Goal: Register for event/course

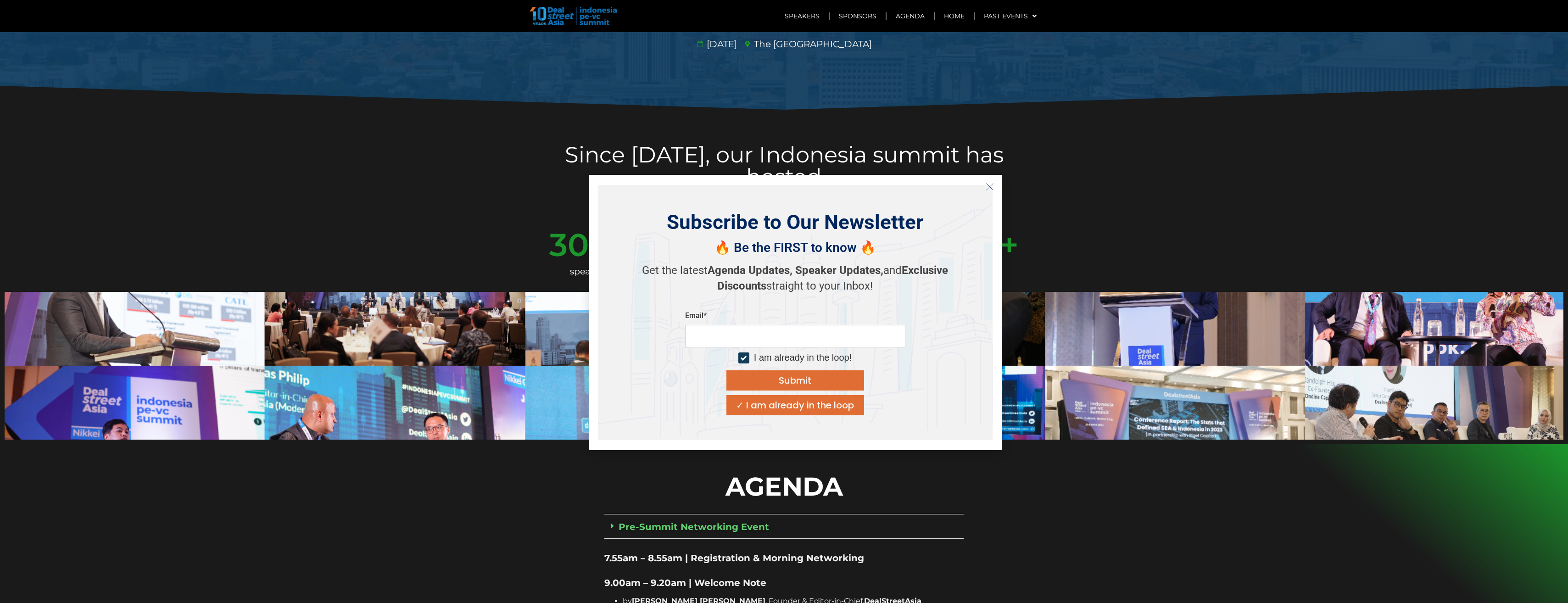
scroll to position [428, 0]
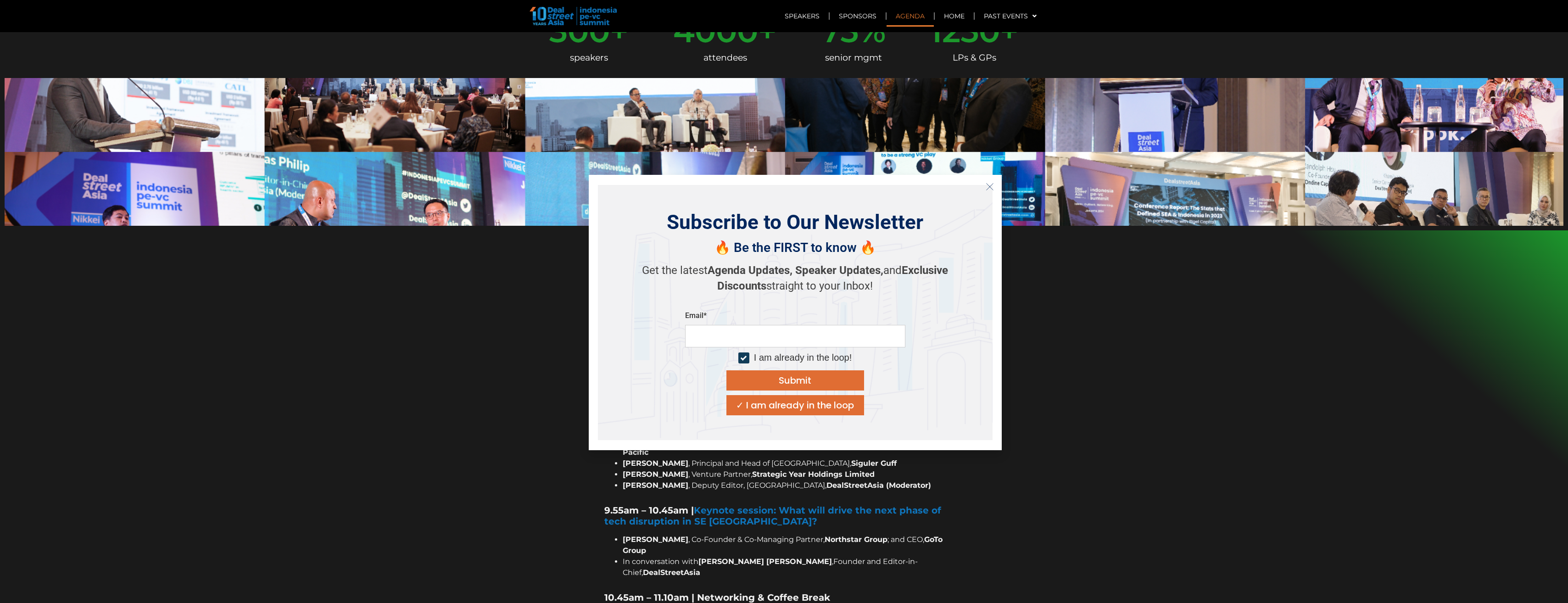
click at [992, 182] on icon "Close" at bounding box center [990, 186] width 8 height 8
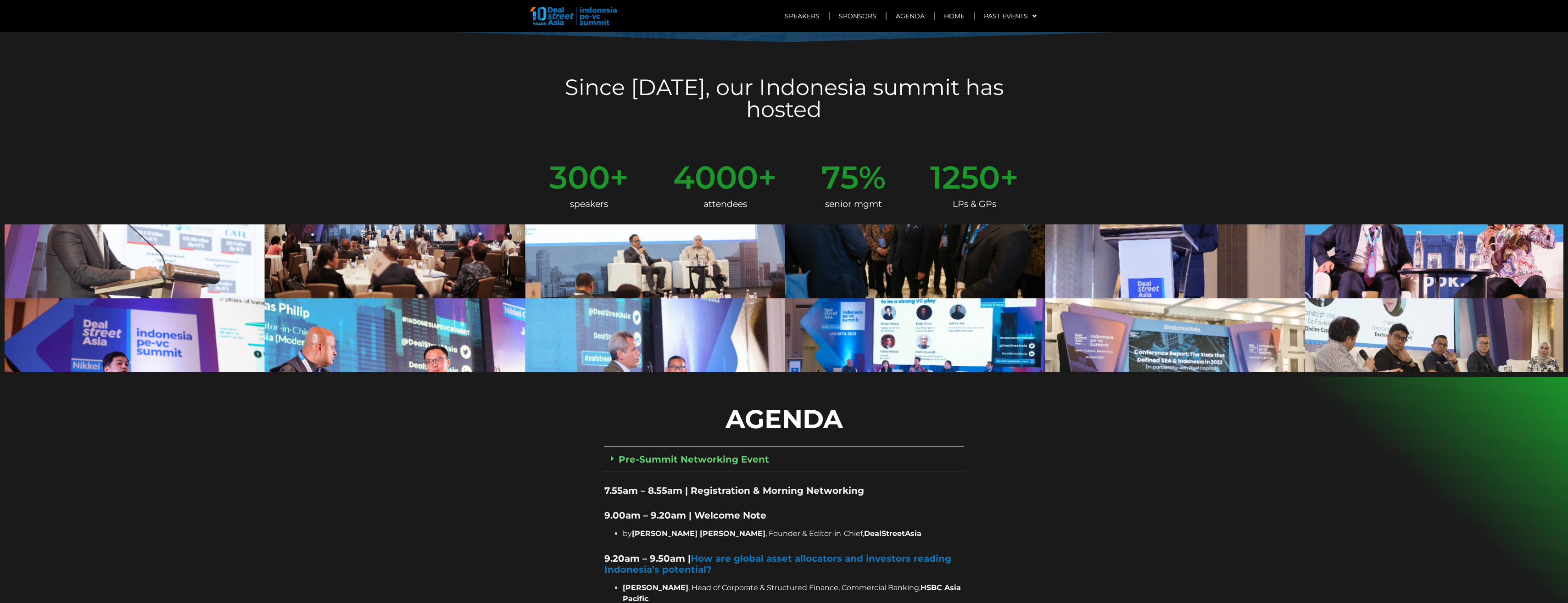
scroll to position [0, 0]
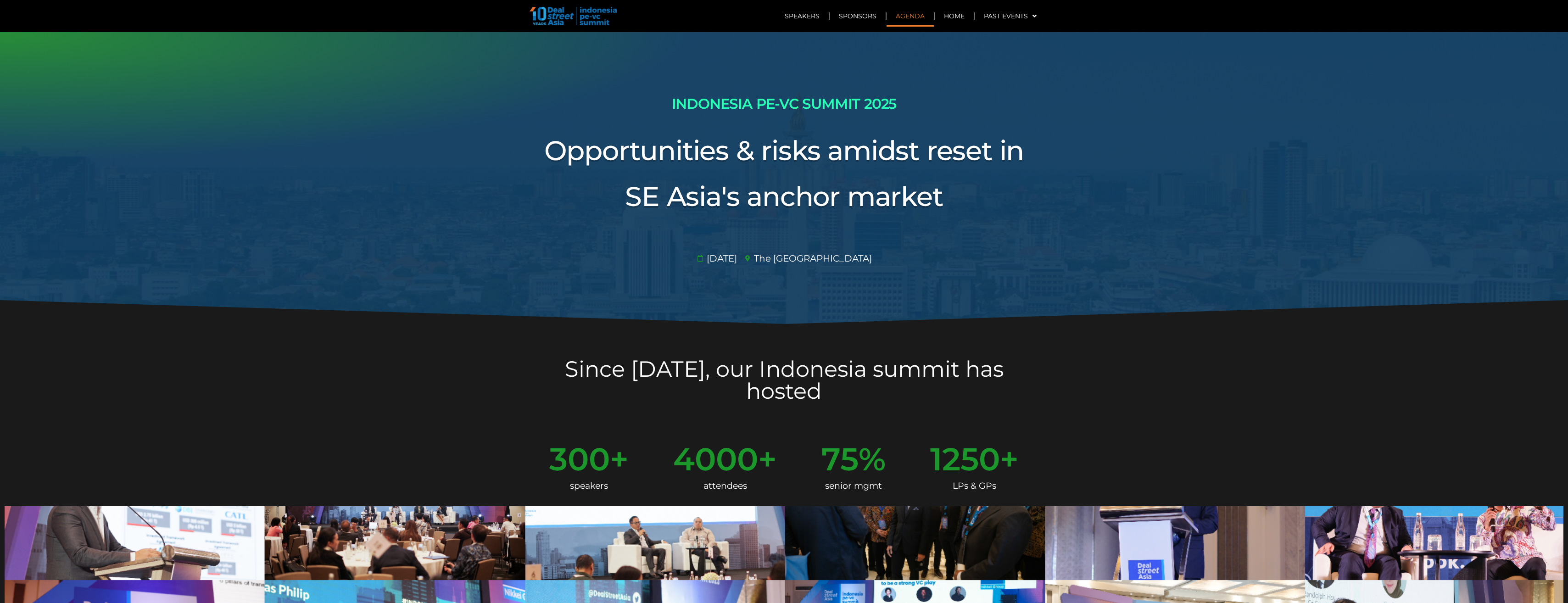
click at [907, 16] on link "Agenda" at bounding box center [910, 16] width 47 height 21
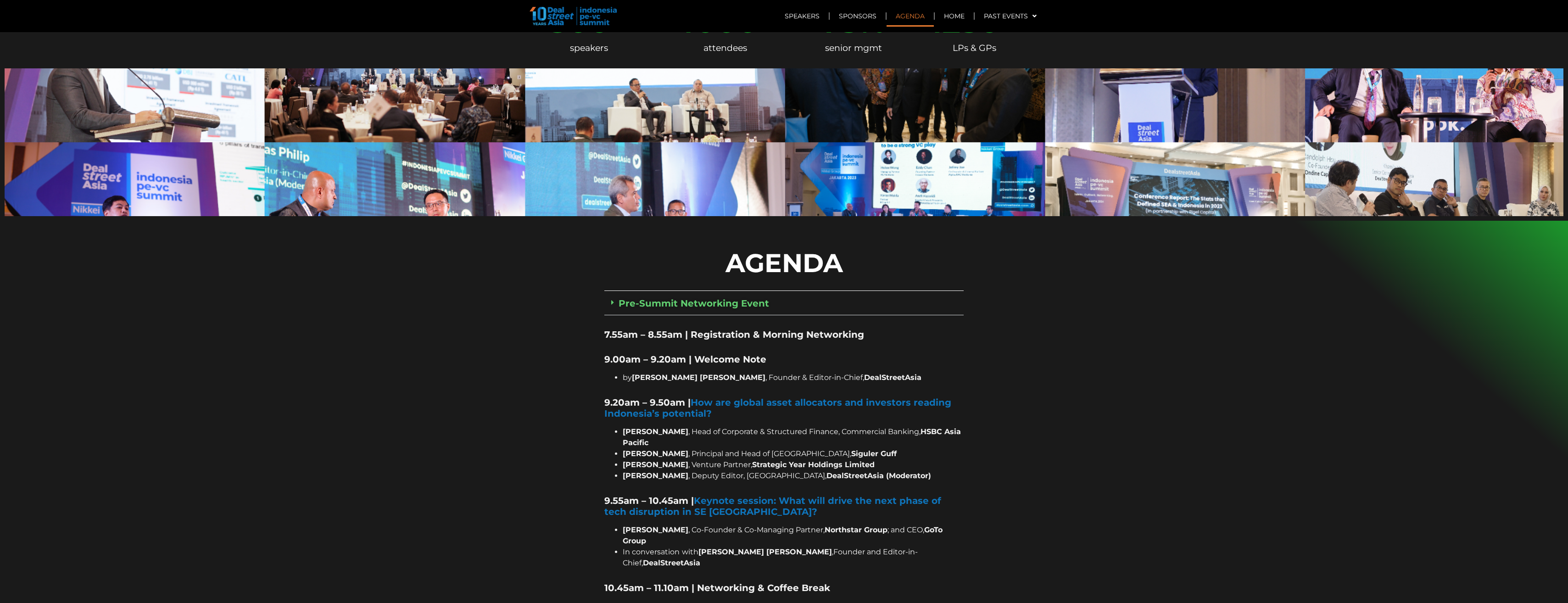
scroll to position [627, 0]
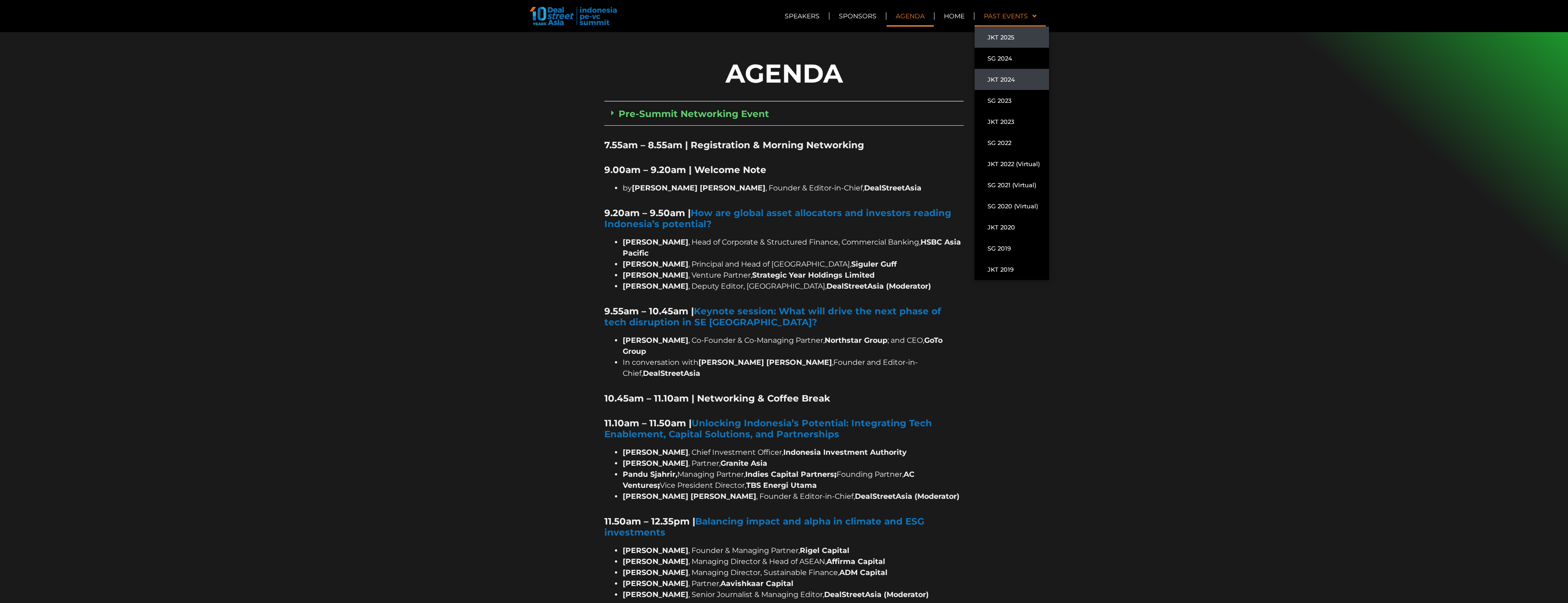
click at [1003, 77] on link "JKT 2024" at bounding box center [1011, 79] width 74 height 21
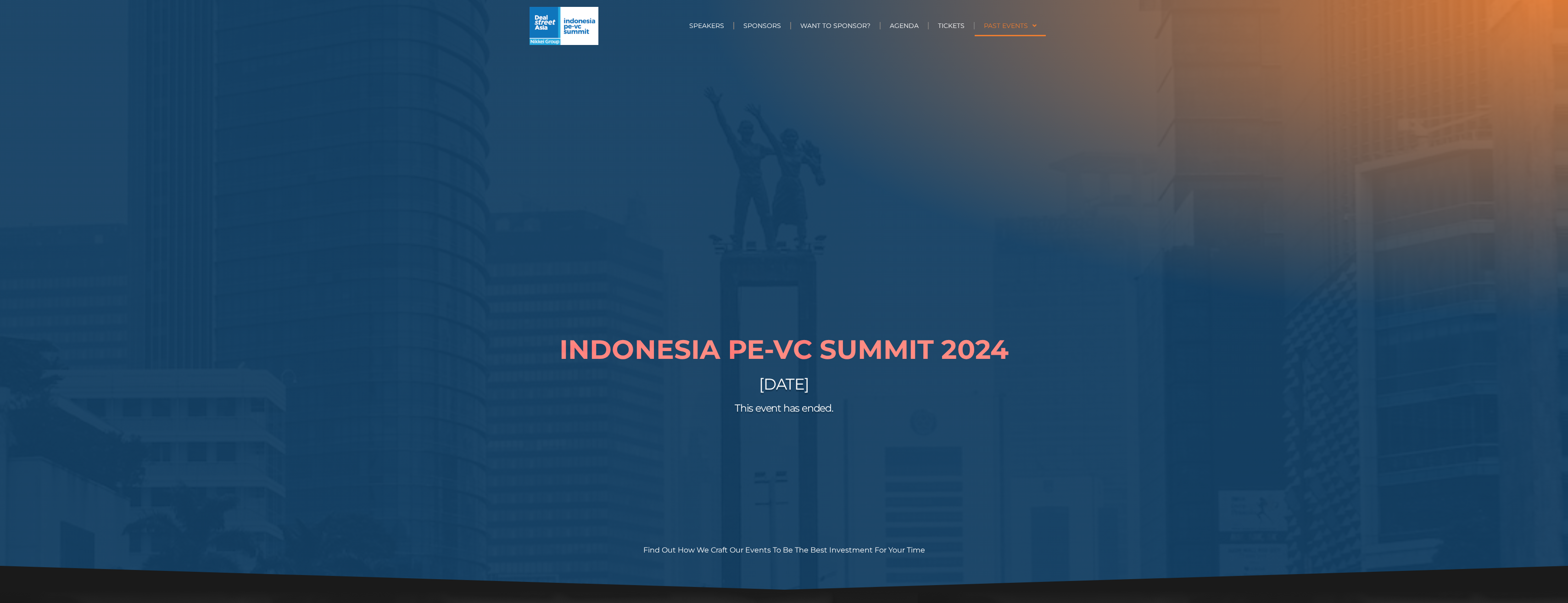
click at [1008, 25] on link "PAST EVENTS" at bounding box center [1010, 26] width 71 height 21
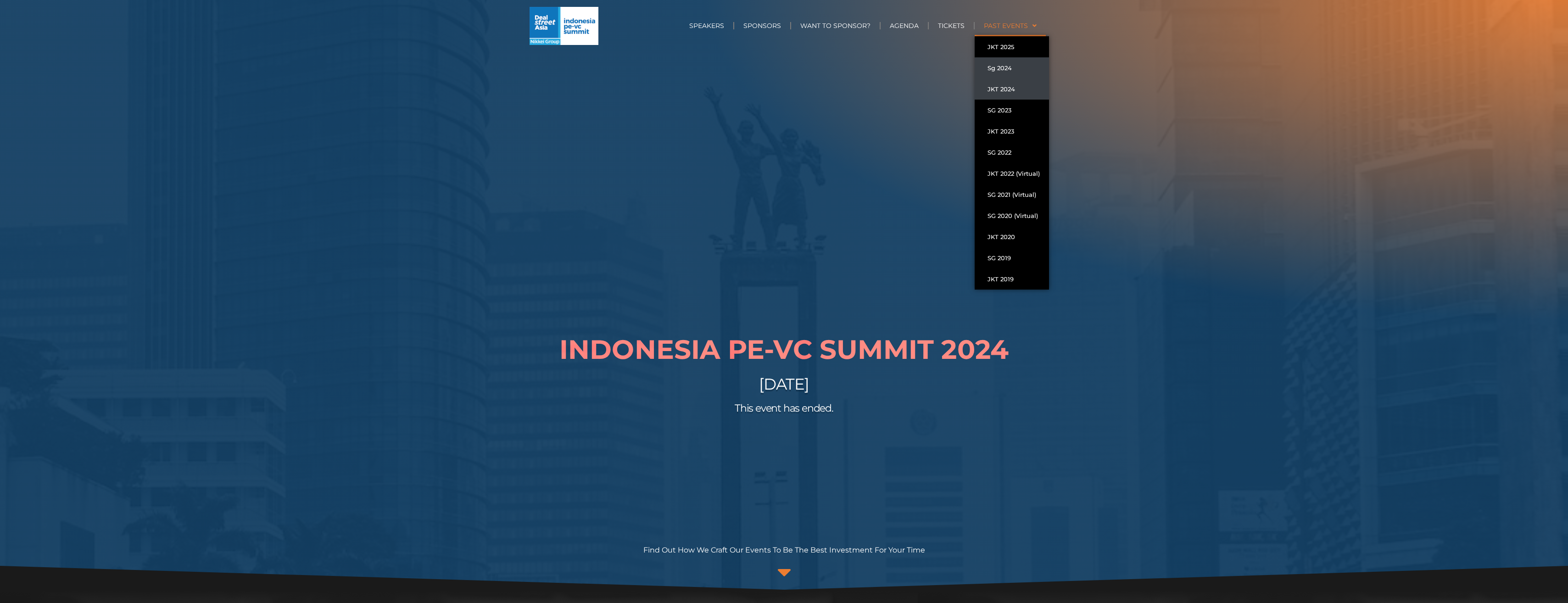
click at [1005, 68] on link "Sg 2024" at bounding box center [1011, 68] width 74 height 21
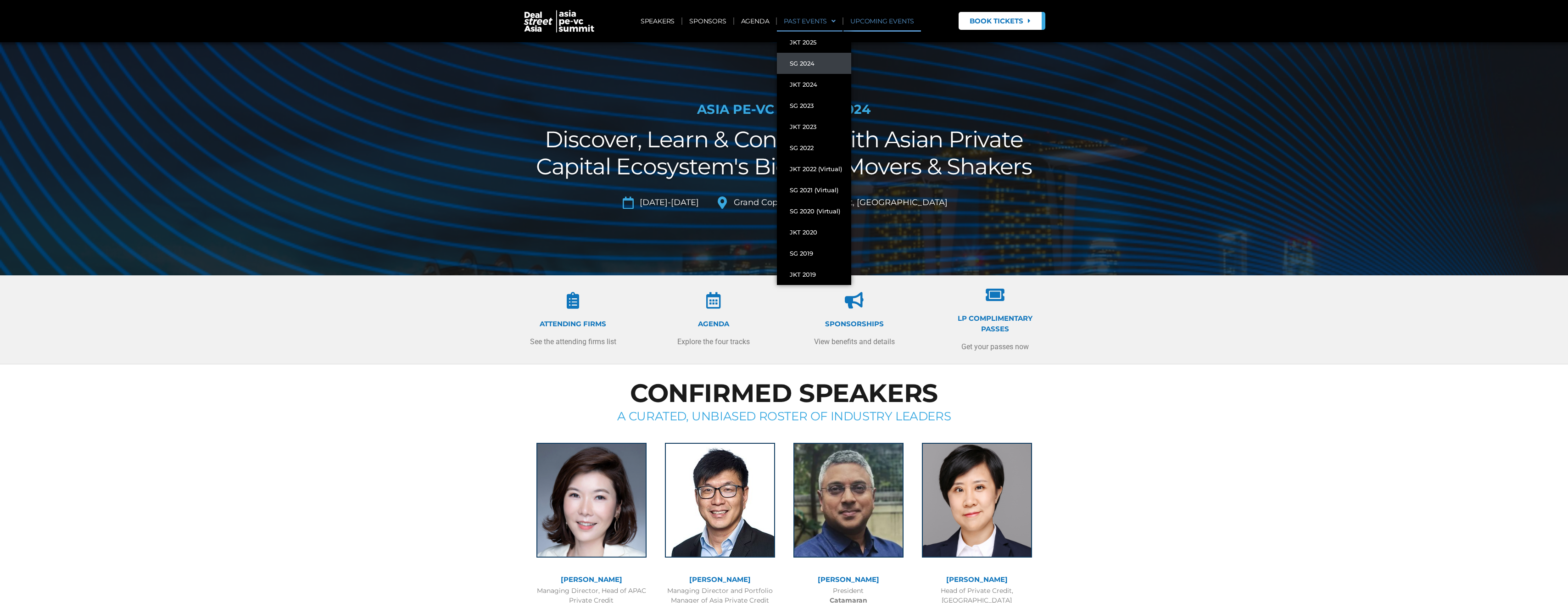
click at [878, 22] on link "UPCOMING EVENTS" at bounding box center [882, 21] width 78 height 21
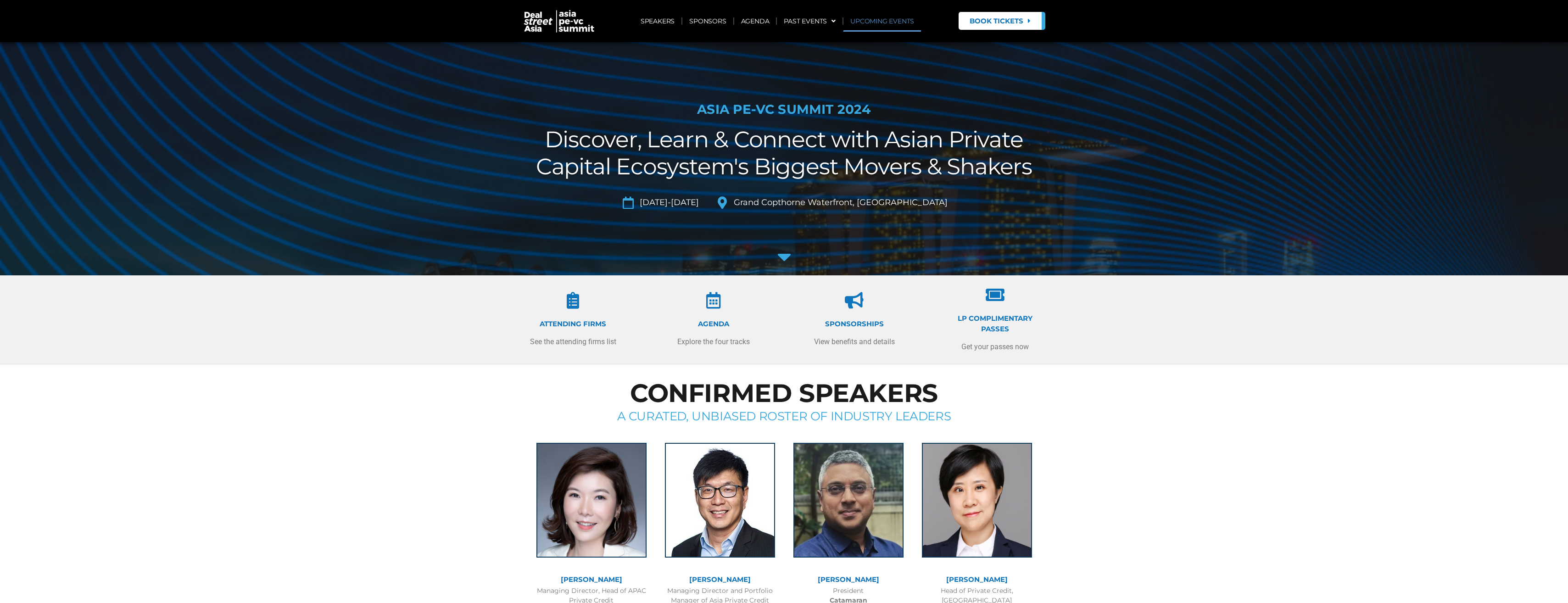
click at [893, 20] on link "UPCOMING EVENTS" at bounding box center [882, 21] width 78 height 21
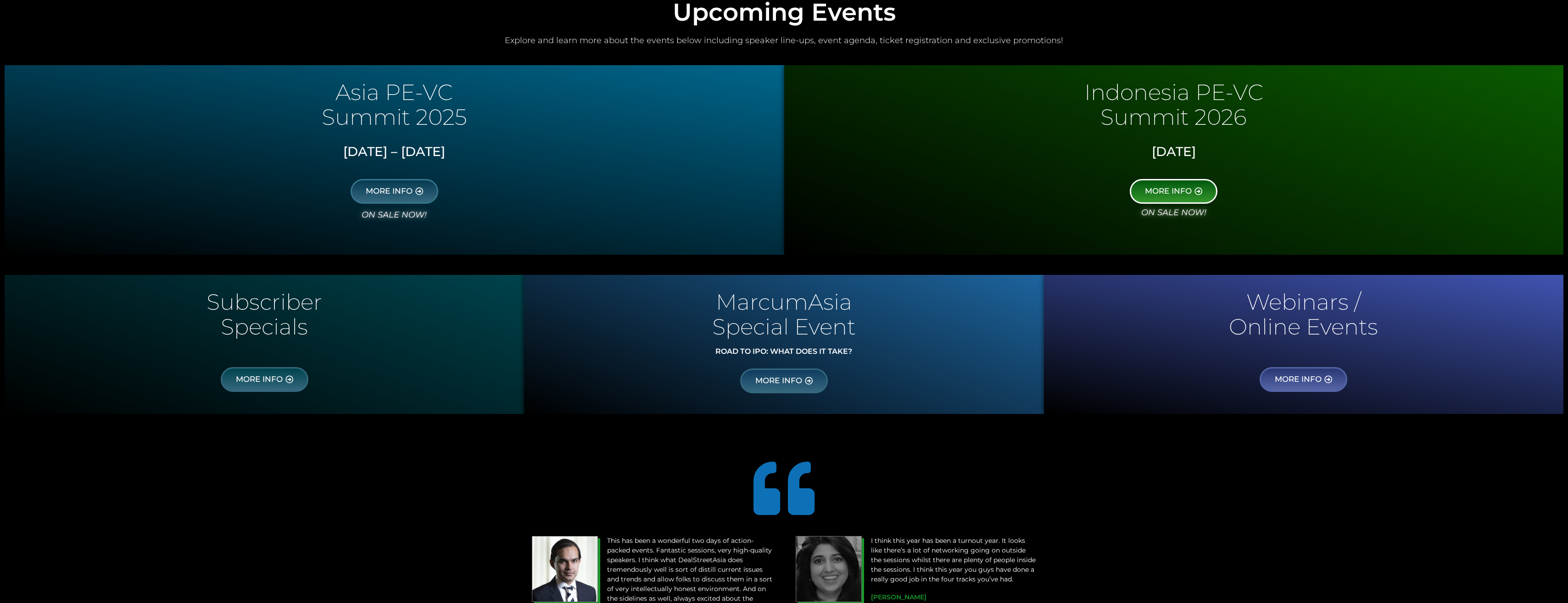
click at [1180, 191] on span "MORE INFO" at bounding box center [1167, 191] width 47 height 8
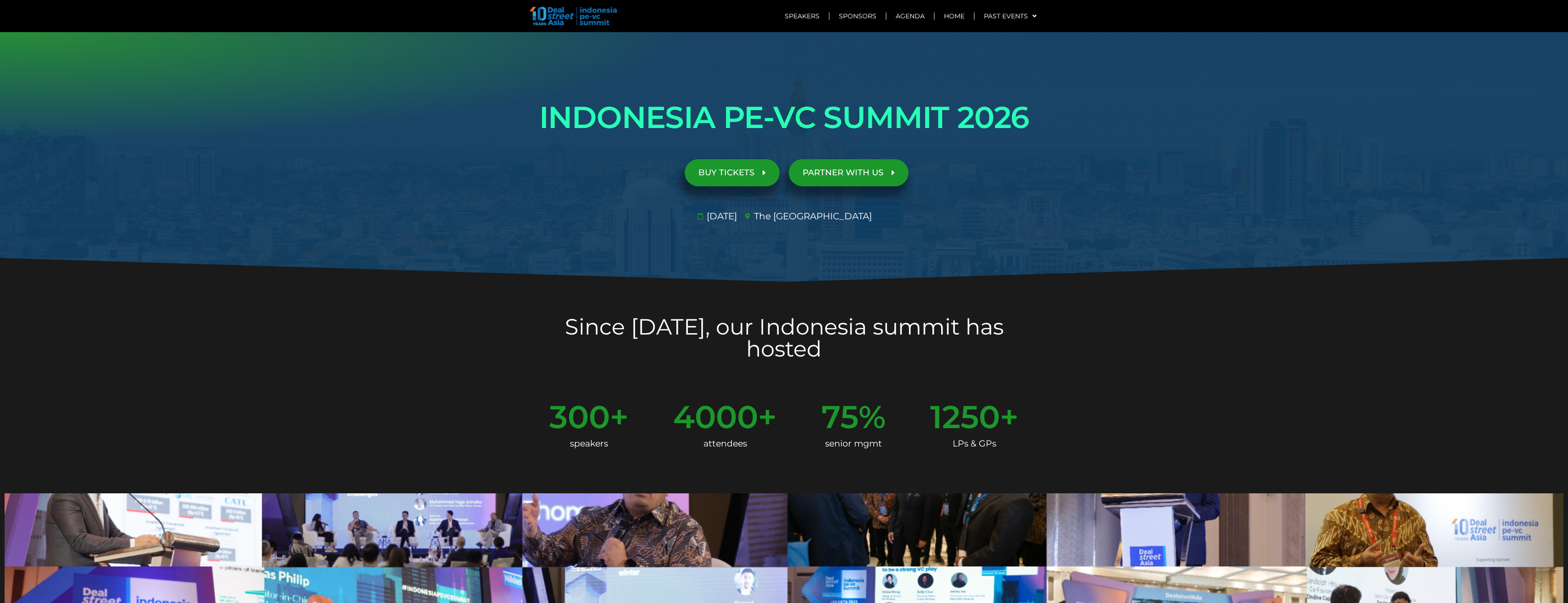
click at [737, 172] on span "BUY TICKETS" at bounding box center [726, 172] width 56 height 9
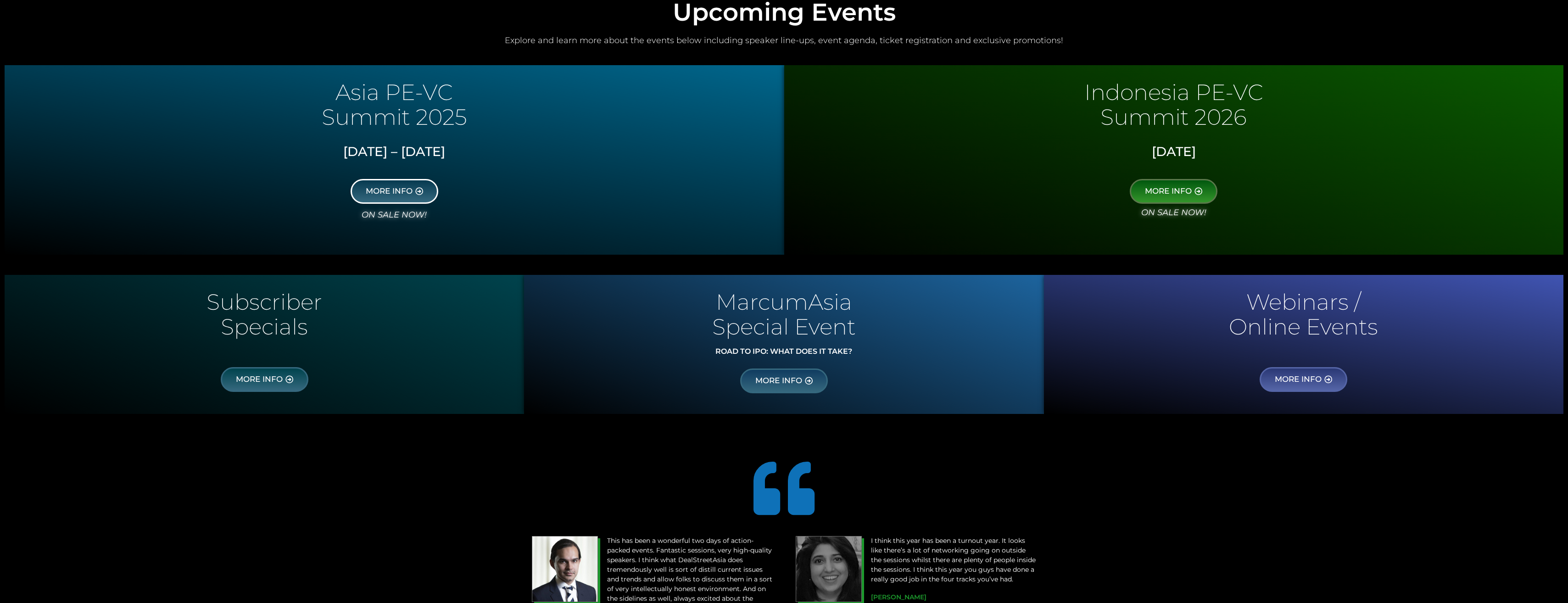
click at [403, 192] on span "MORE INFO" at bounding box center [388, 191] width 47 height 8
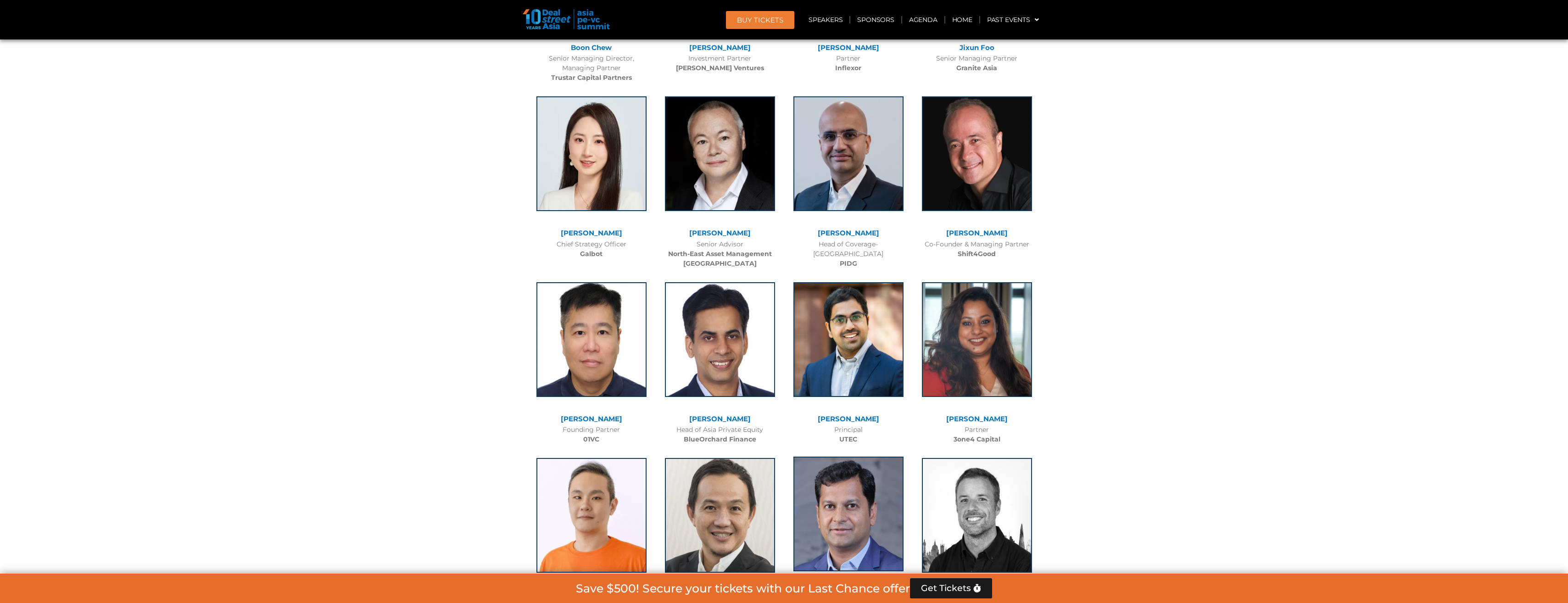
scroll to position [5351, 0]
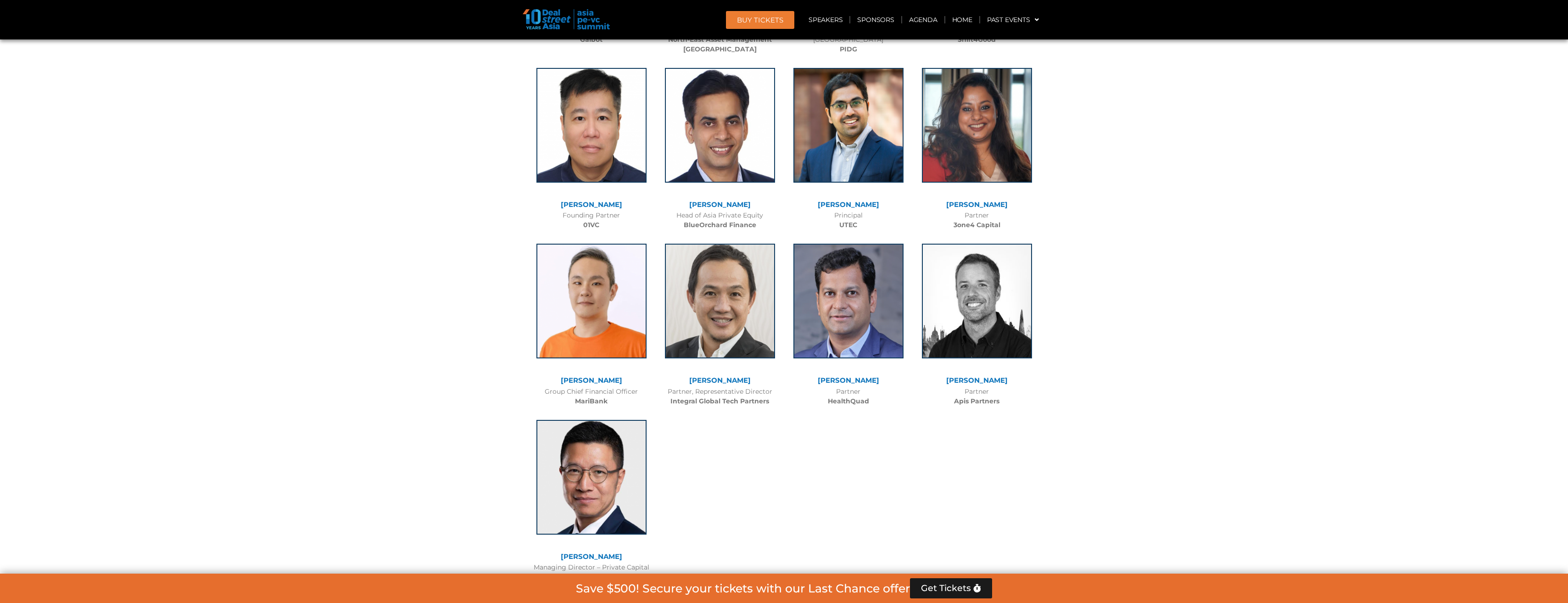
click at [830, 362] on div "[PERSON_NAME] Partner HealthQuad" at bounding box center [848, 323] width 128 height 176
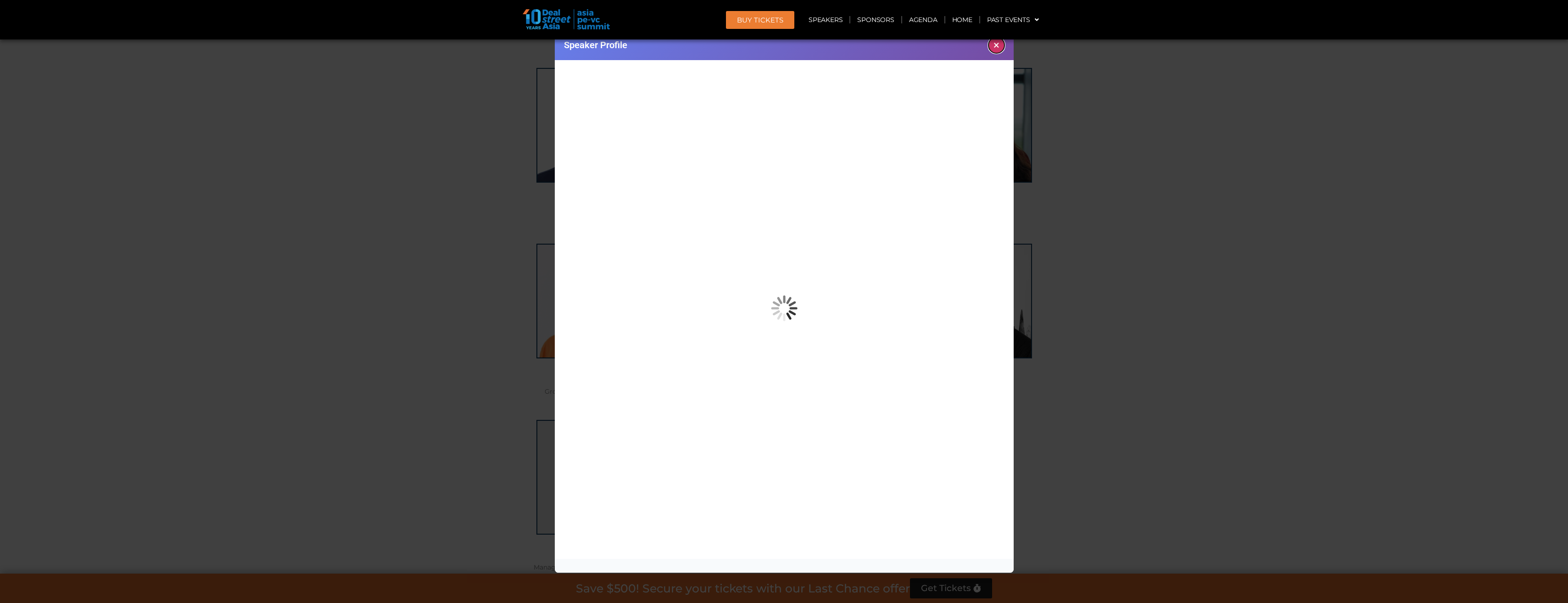
click at [997, 46] on button "×" at bounding box center [997, 45] width 16 height 16
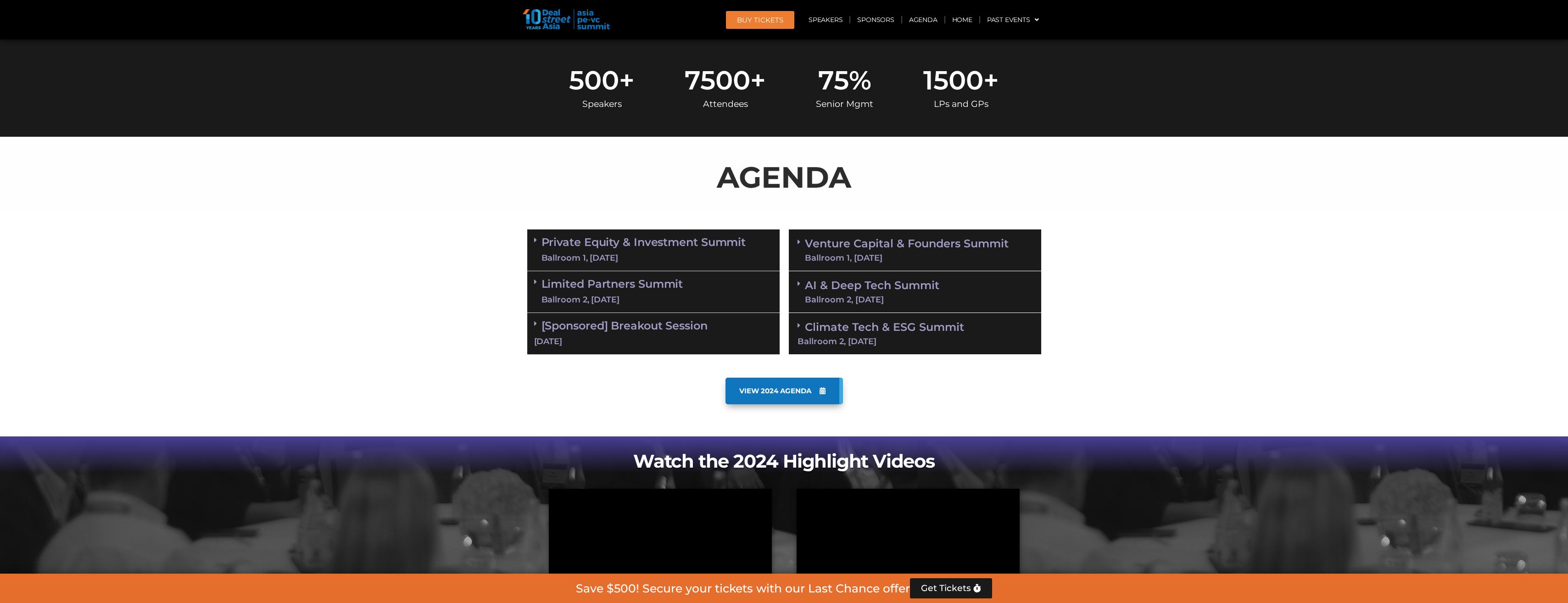
scroll to position [0, 0]
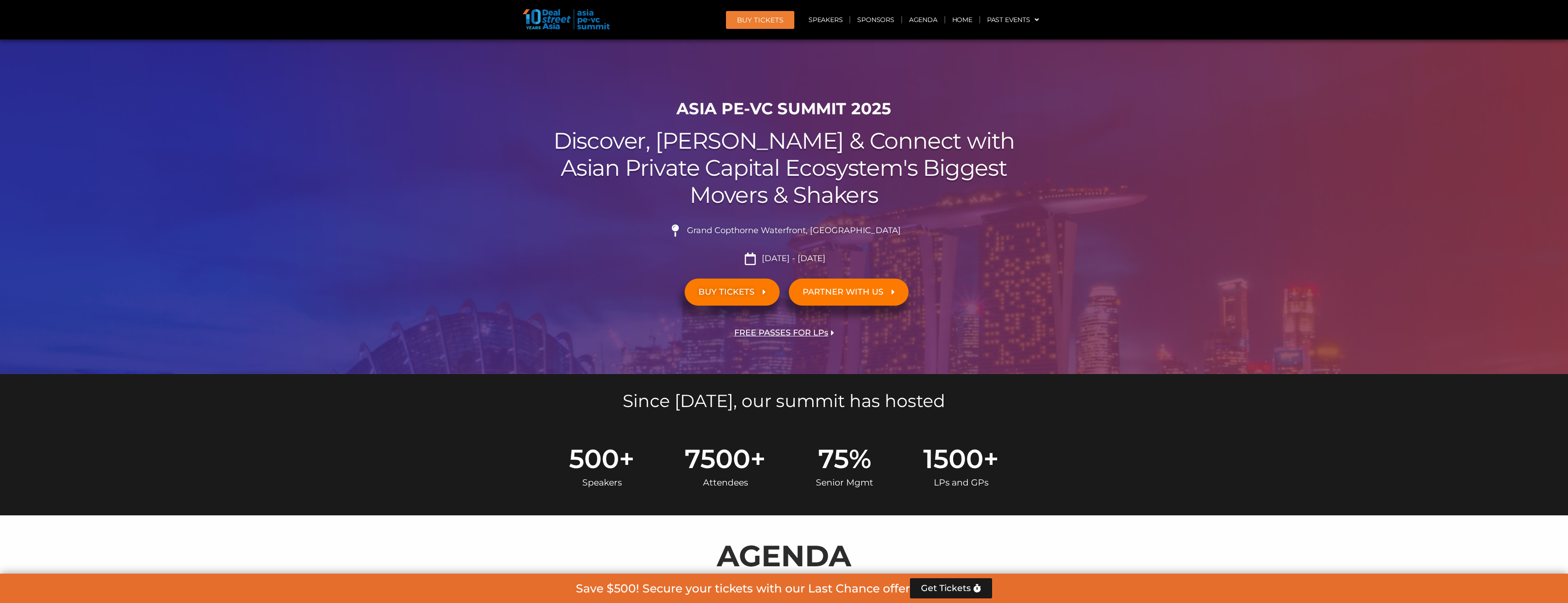
click at [732, 291] on span "BUY TICKETS" at bounding box center [726, 292] width 56 height 9
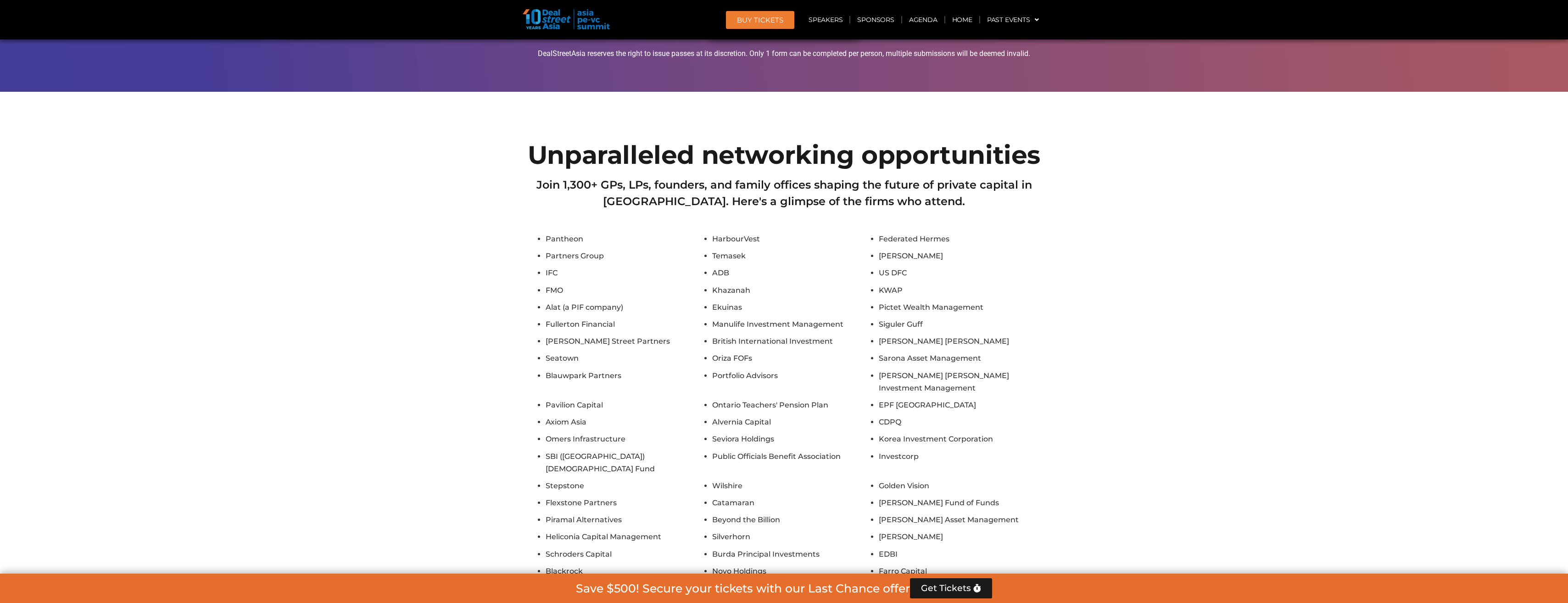
scroll to position [7604, 0]
